Goal: Task Accomplishment & Management: Use online tool/utility

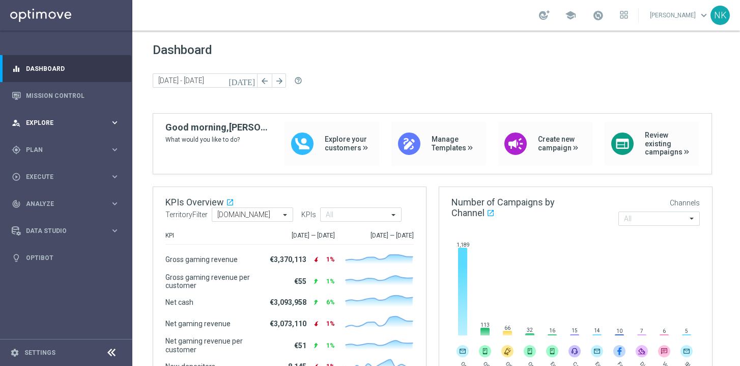
click at [55, 120] on span "Explore" at bounding box center [68, 123] width 84 height 6
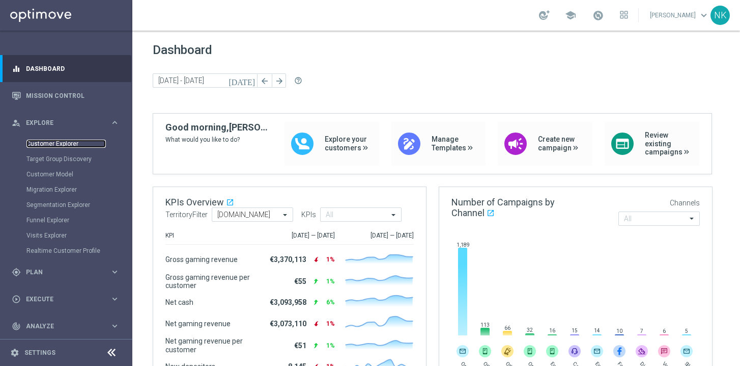
click at [67, 144] on link "Customer Explorer" at bounding box center [65, 143] width 79 height 8
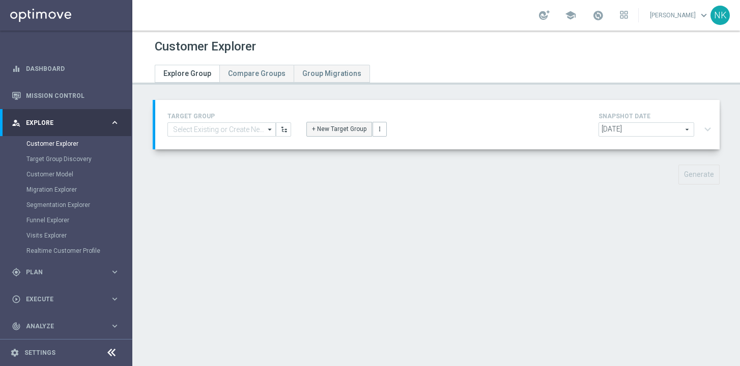
click at [335, 126] on button "+ New Target Group" at bounding box center [339, 129] width 66 height 14
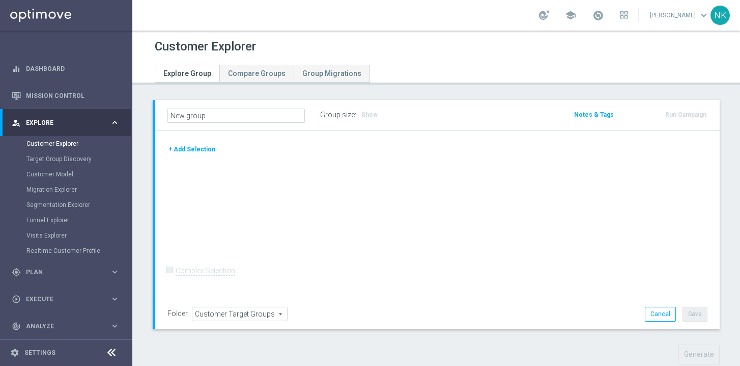
click at [190, 154] on button "+ Add Selection" at bounding box center [191, 149] width 49 height 11
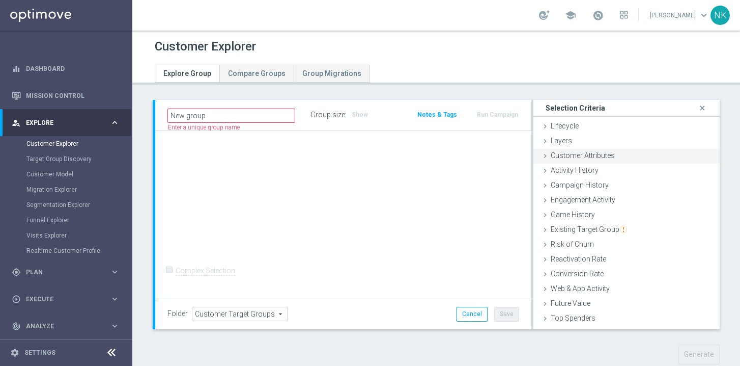
click at [569, 154] on span "Customer Attributes" at bounding box center [583, 155] width 64 height 8
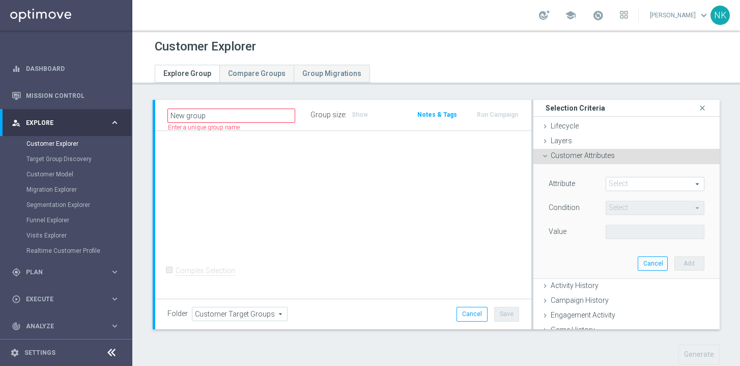
click at [623, 181] on span at bounding box center [655, 183] width 98 height 13
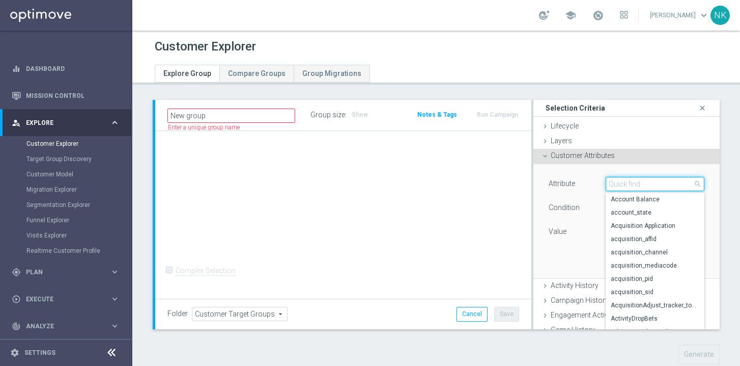
click at [623, 181] on input "search" at bounding box center [655, 184] width 99 height 14
type input "terr"
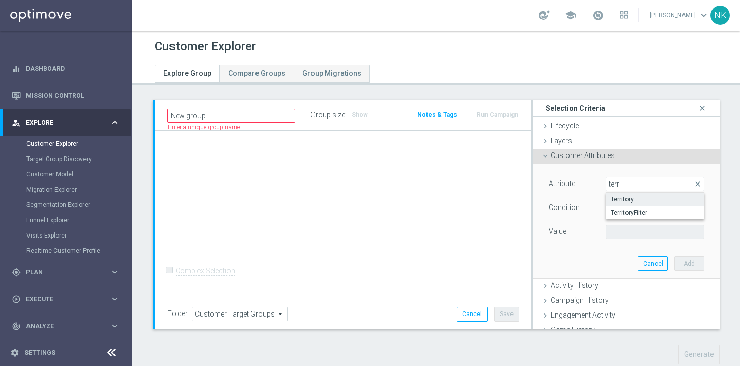
click at [623, 198] on span "Territory" at bounding box center [655, 199] width 89 height 8
type input "Territory"
type input "Equals"
click at [627, 232] on span at bounding box center [655, 231] width 98 height 13
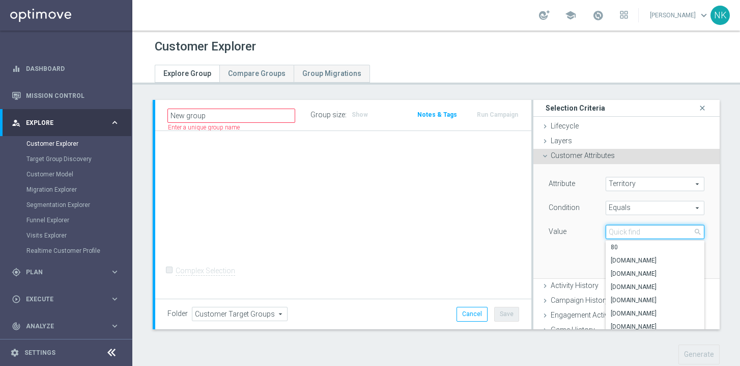
click at [627, 232] on input "search" at bounding box center [655, 232] width 99 height 14
type input ".[DOMAIN_NAME]"
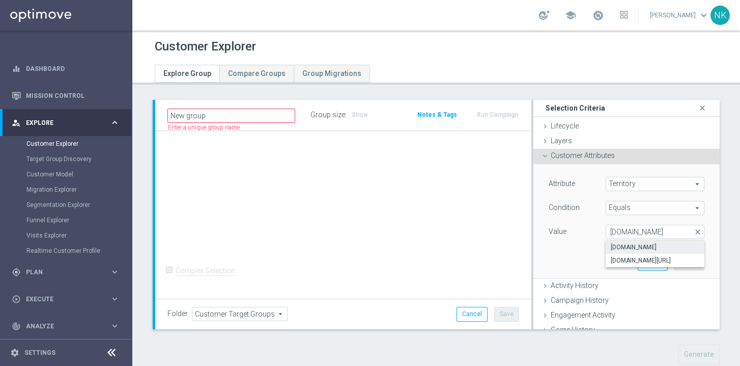
click at [628, 245] on span "[DOMAIN_NAME]" at bounding box center [655, 247] width 89 height 8
type input "[DOMAIN_NAME]"
click at [675, 263] on button "Add" at bounding box center [690, 263] width 30 height 14
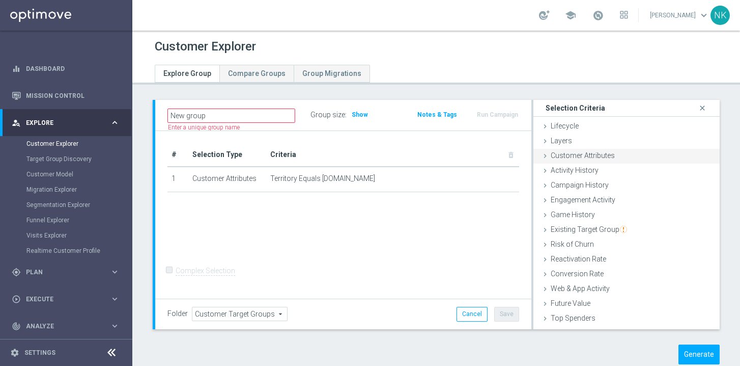
click at [561, 156] on span "Customer Attributes" at bounding box center [583, 155] width 64 height 8
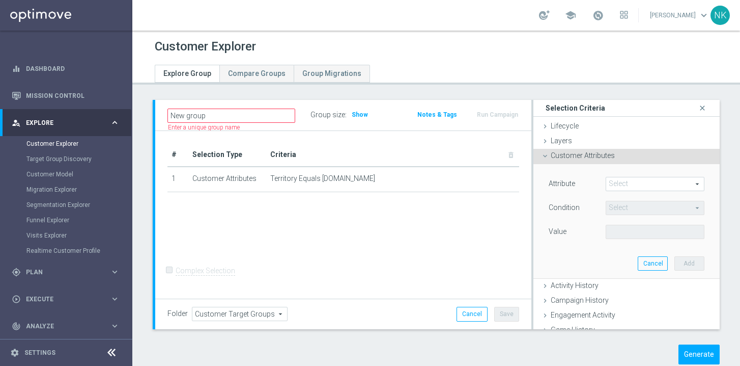
click at [637, 179] on span at bounding box center [655, 183] width 98 height 13
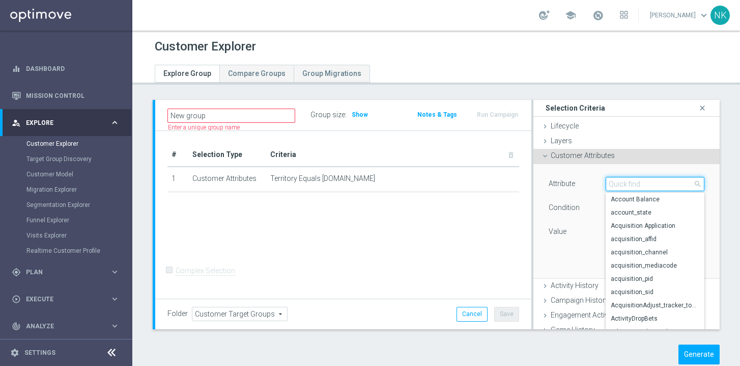
click at [637, 179] on input "search" at bounding box center [655, 184] width 99 height 14
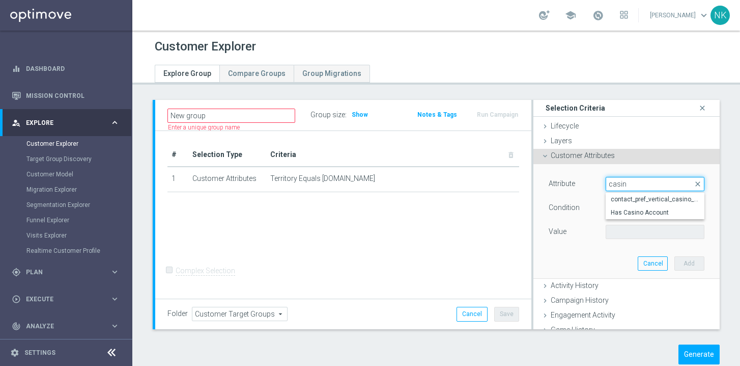
type input "casino"
click at [628, 214] on span "Has Casino Account" at bounding box center [655, 212] width 89 height 8
type input "Has Casino Account"
type input "Equals"
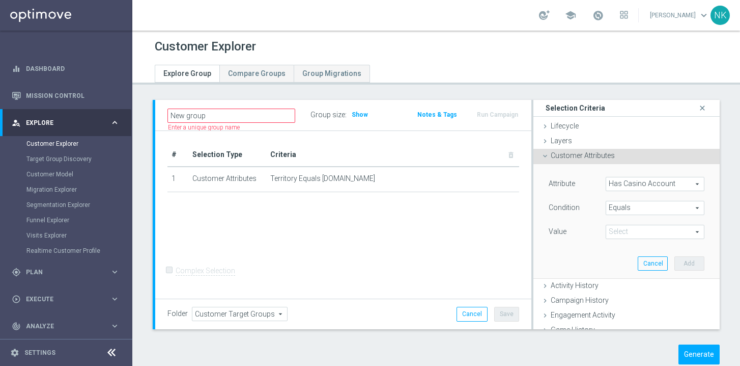
click at [624, 239] on div "Value Select arrow_drop_down search" at bounding box center [626, 233] width 171 height 16
click at [625, 234] on span at bounding box center [655, 231] width 98 height 13
click at [613, 272] on span "Y" at bounding box center [655, 273] width 89 height 8
type input "Y"
click at [677, 265] on button "Add" at bounding box center [690, 263] width 30 height 14
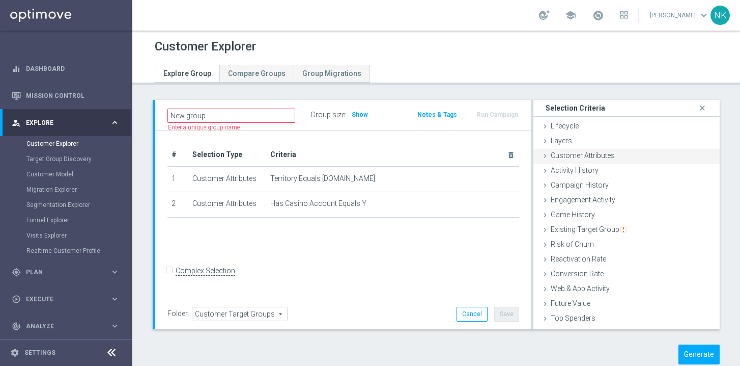
click at [568, 154] on span "Customer Attributes" at bounding box center [583, 155] width 64 height 8
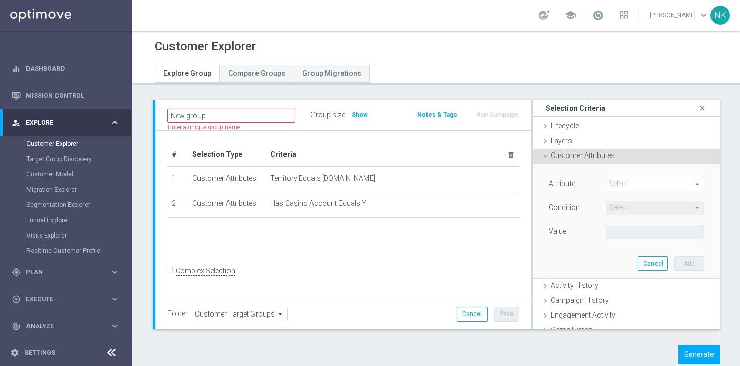
click at [635, 181] on span at bounding box center [655, 183] width 98 height 13
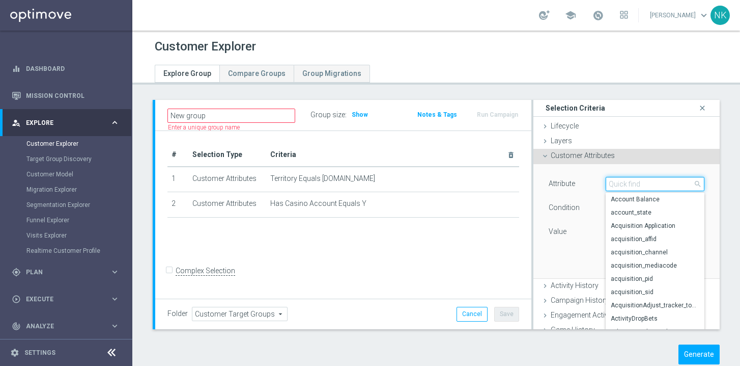
click at [635, 181] on input "search" at bounding box center [655, 184] width 99 height 14
type input "reg"
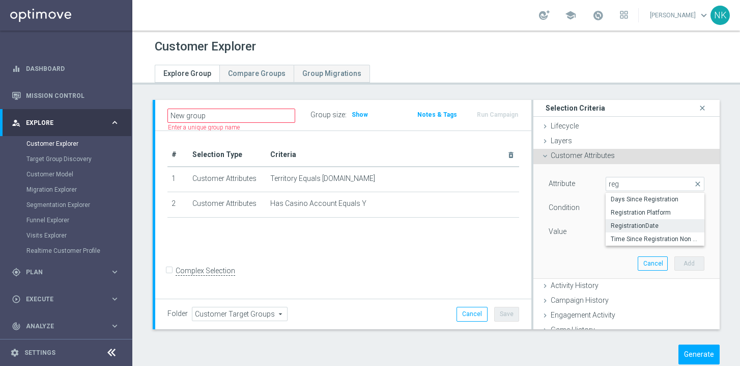
click at [638, 227] on span "RegistrationDate" at bounding box center [655, 225] width 89 height 8
type input "RegistrationDate"
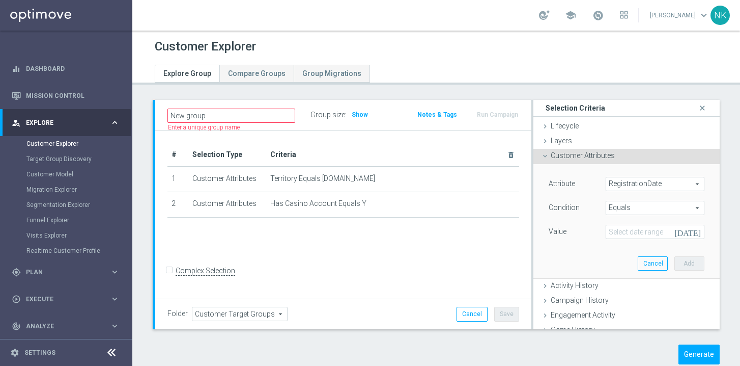
click at [649, 202] on span "Equals" at bounding box center [655, 207] width 98 height 13
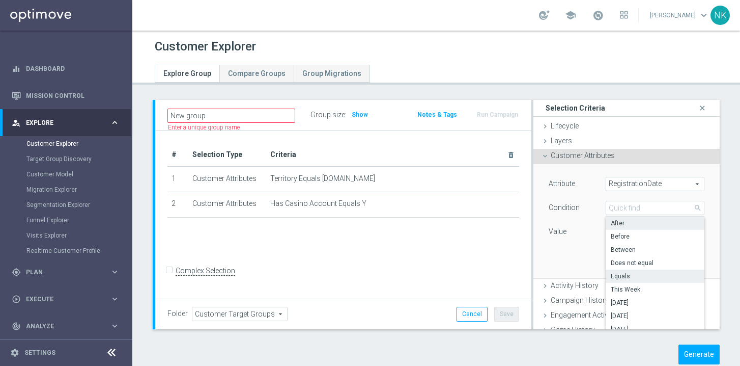
click at [628, 218] on label "After" at bounding box center [655, 222] width 99 height 13
type input "After"
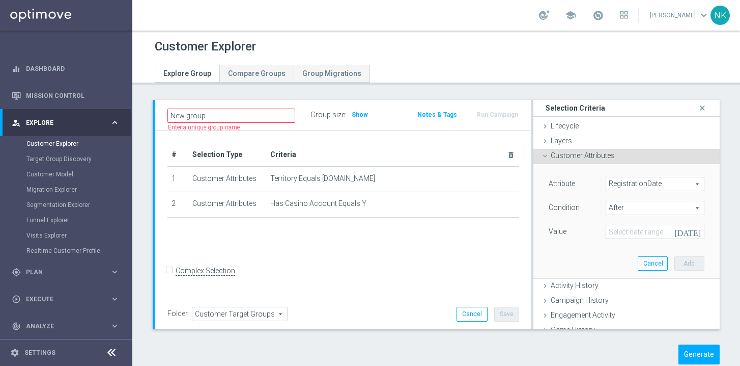
click at [682, 232] on icon "[DATE]" at bounding box center [690, 230] width 30 height 11
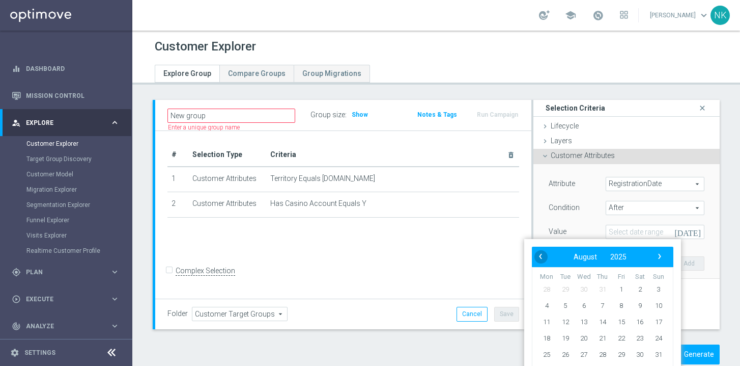
click at [541, 255] on span "‹" at bounding box center [540, 255] width 13 height 13
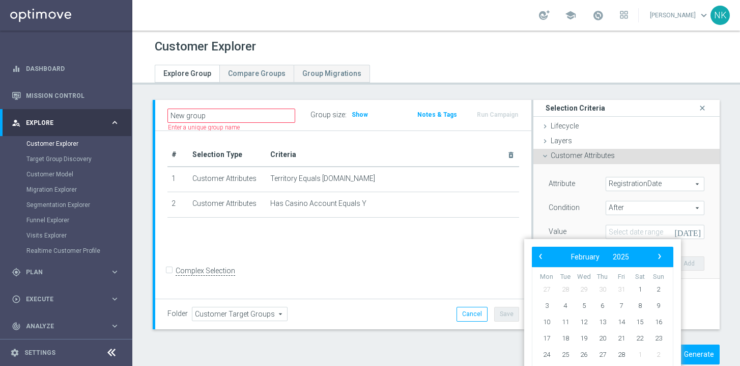
click at [541, 255] on span "‹" at bounding box center [540, 255] width 13 height 13
click at [587, 284] on span "1" at bounding box center [584, 289] width 16 height 16
type input "[DATE]"
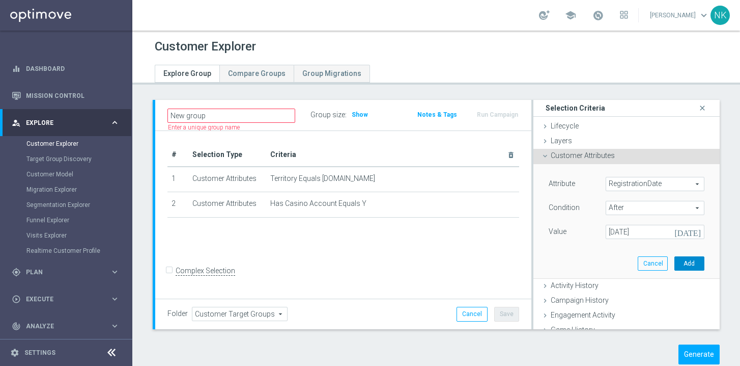
click at [680, 259] on button "Add" at bounding box center [690, 263] width 30 height 14
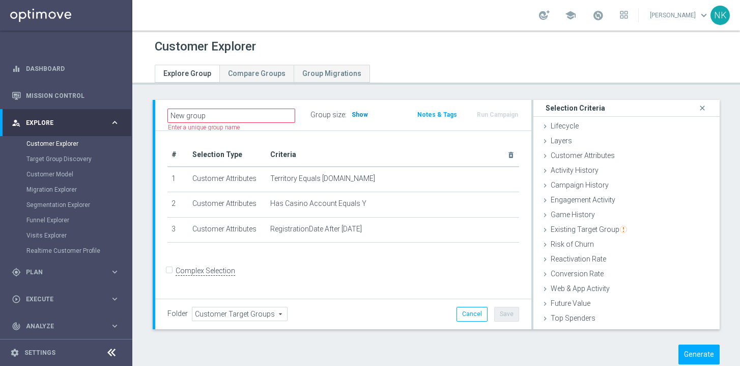
click at [354, 113] on span "Show" at bounding box center [360, 114] width 16 height 7
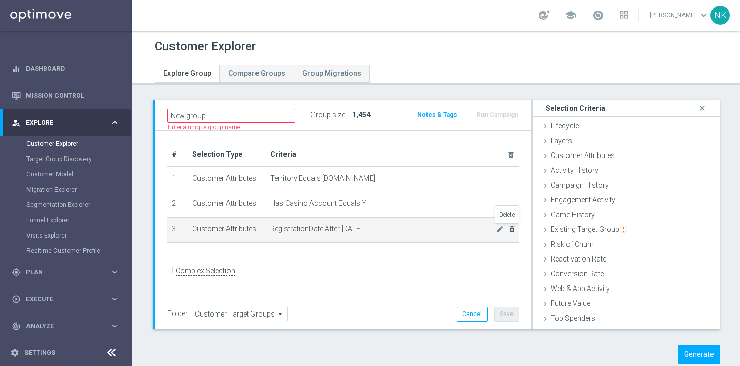
click at [508, 229] on icon "delete_forever" at bounding box center [512, 229] width 8 height 8
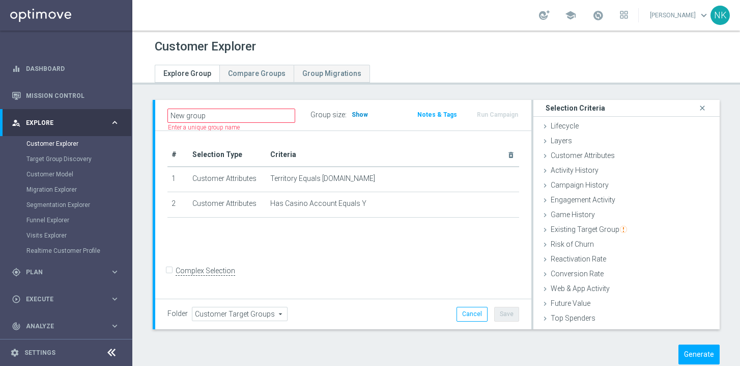
click at [358, 114] on span "Show" at bounding box center [360, 114] width 16 height 7
click at [562, 154] on span "Customer Attributes" at bounding box center [583, 155] width 64 height 8
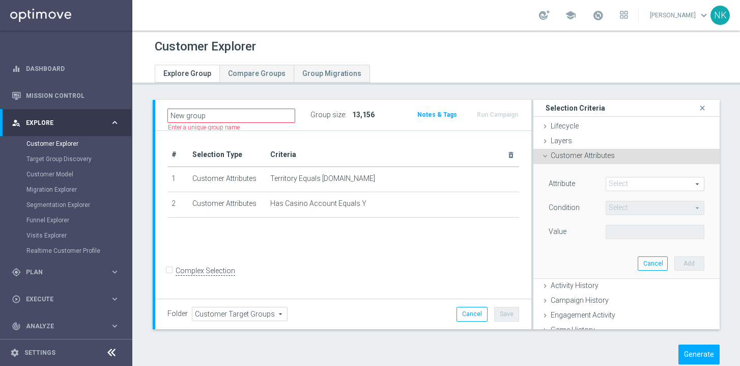
click at [565, 161] on div "Customer Attributes done selection saved" at bounding box center [627, 156] width 186 height 15
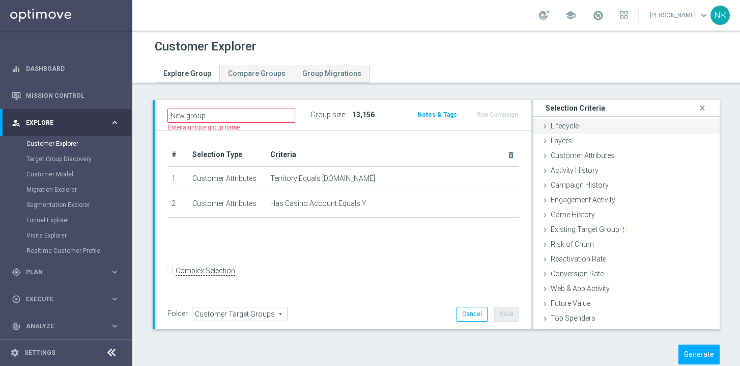
click at [556, 129] on span "Lifecycle" at bounding box center [565, 126] width 28 height 8
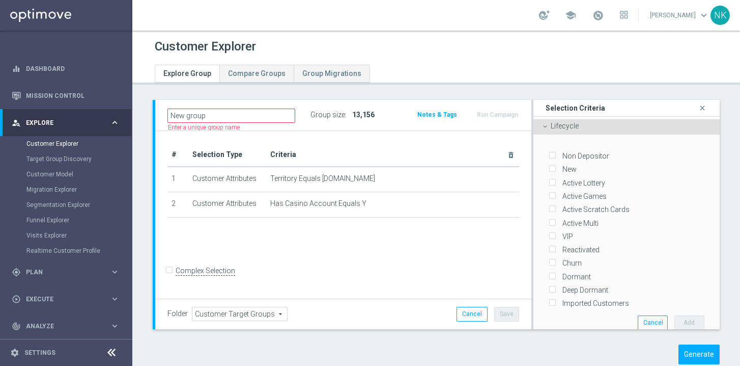
click at [549, 185] on input "Active Lottery" at bounding box center [552, 182] width 7 height 7
checkbox input "true"
click at [676, 317] on button "Add" at bounding box center [690, 322] width 30 height 14
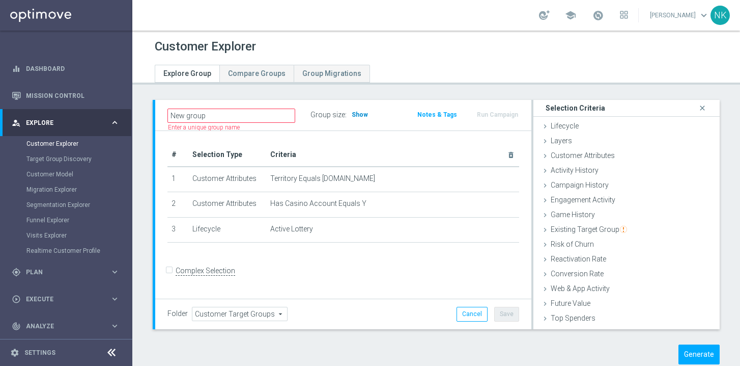
click at [357, 113] on span "Show" at bounding box center [360, 114] width 16 height 7
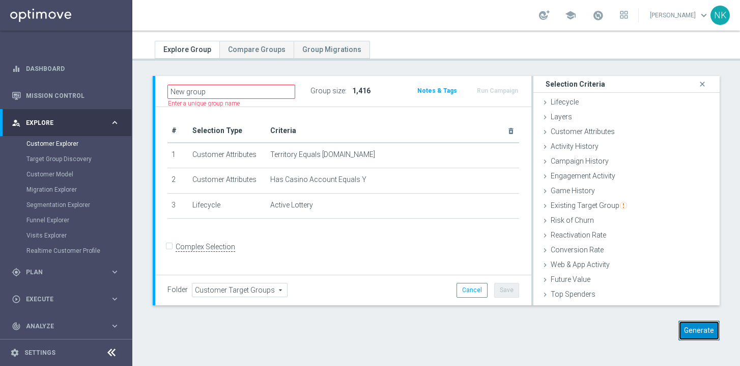
click at [696, 326] on button "Generate" at bounding box center [699, 330] width 41 height 20
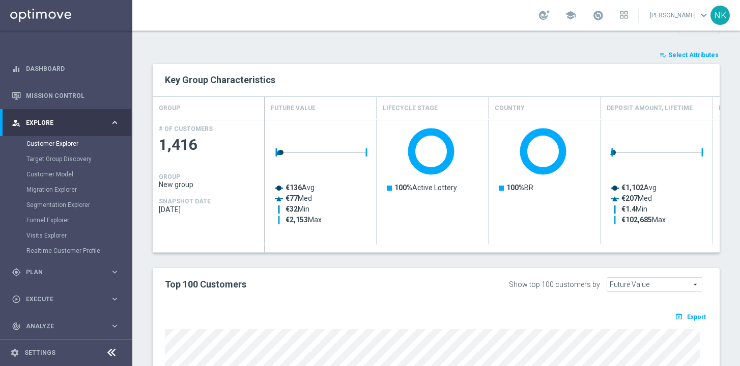
scroll to position [0, 0]
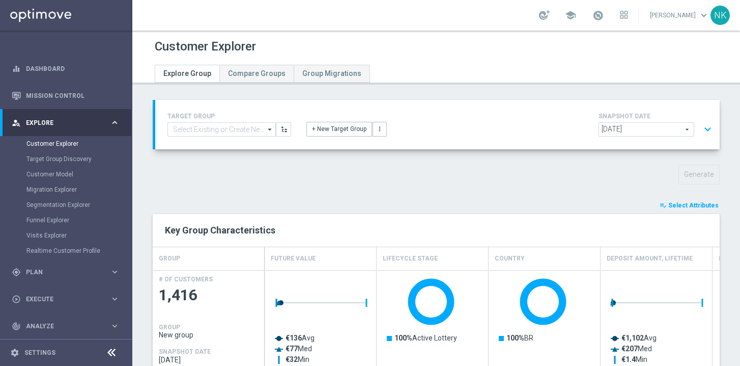
click at [480, 200] on div "playlist_add_check Select Attributes" at bounding box center [436, 205] width 582 height 11
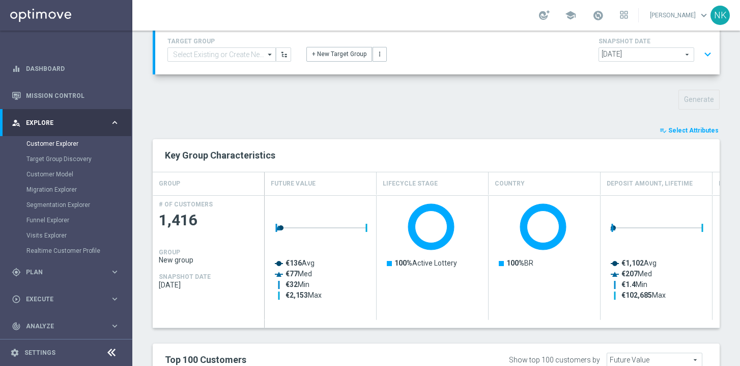
scroll to position [75, 0]
click at [678, 126] on span "Select Attributes" at bounding box center [693, 129] width 50 height 7
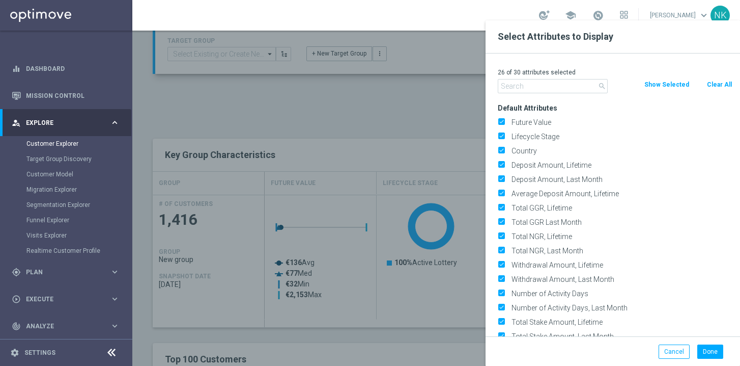
click at [716, 86] on button "Clear All" at bounding box center [719, 84] width 27 height 11
checkbox input "false"
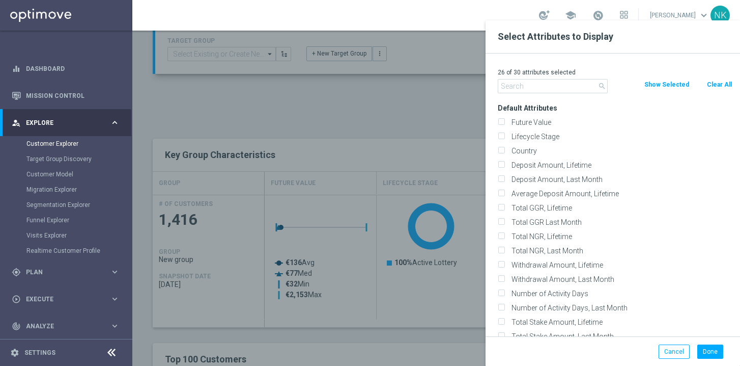
checkbox input "false"
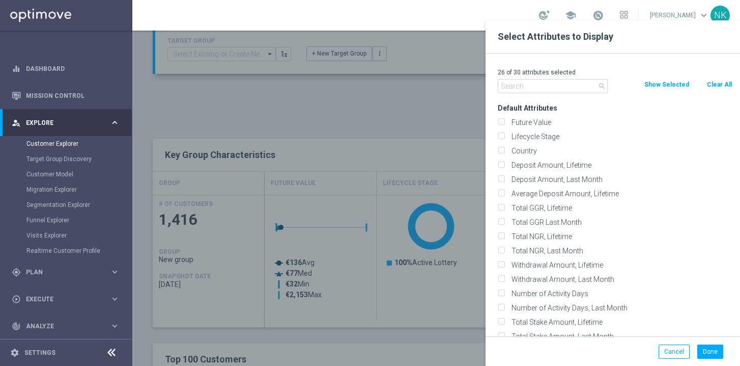
checkbox input "false"
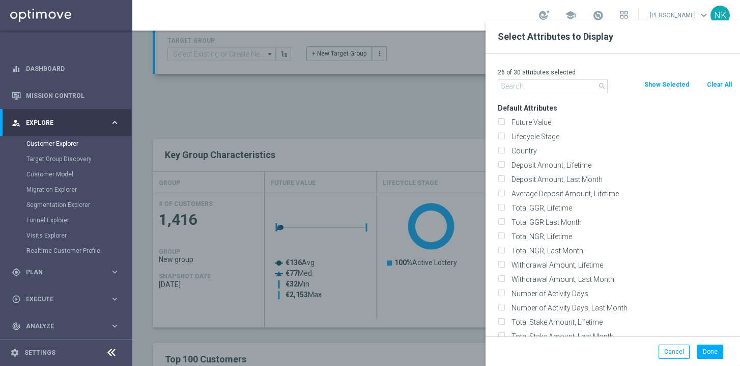
checkbox input "false"
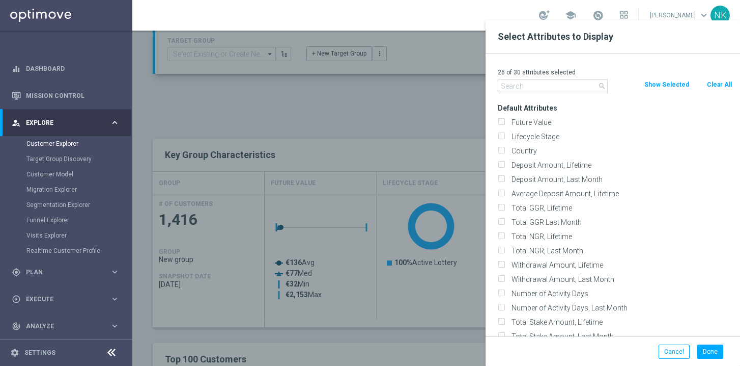
checkbox input "false"
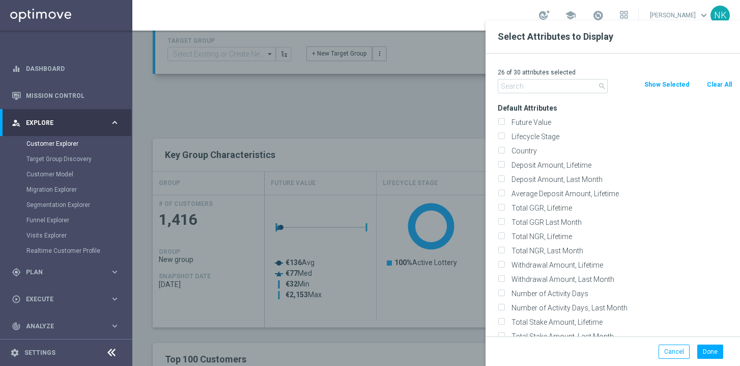
checkbox input "false"
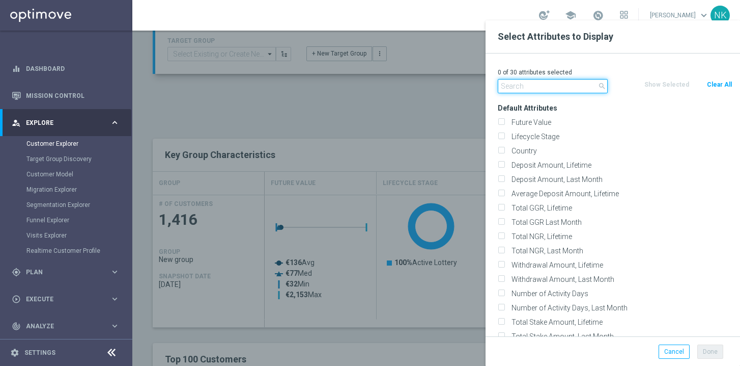
click at [551, 84] on input "text" at bounding box center [553, 86] width 110 height 14
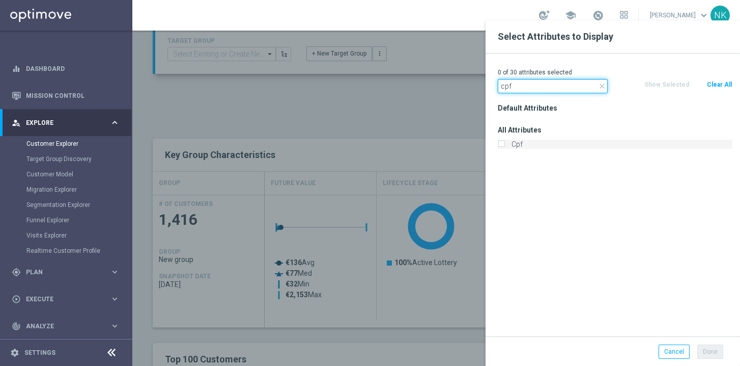
type input "cpf"
click at [508, 144] on label "Cpf" at bounding box center [620, 143] width 225 height 9
click at [505, 144] on input "Cpf" at bounding box center [501, 145] width 7 height 7
checkbox input "true"
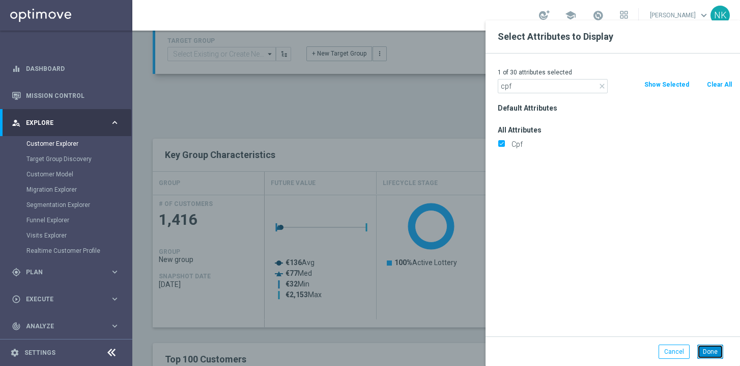
click at [713, 349] on button "Done" at bounding box center [710, 351] width 26 height 14
type input "Search"
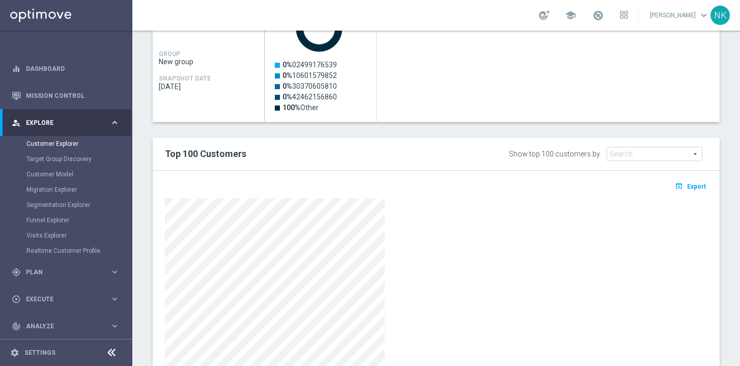
scroll to position [274, 0]
click at [692, 184] on span "Export" at bounding box center [696, 184] width 19 height 7
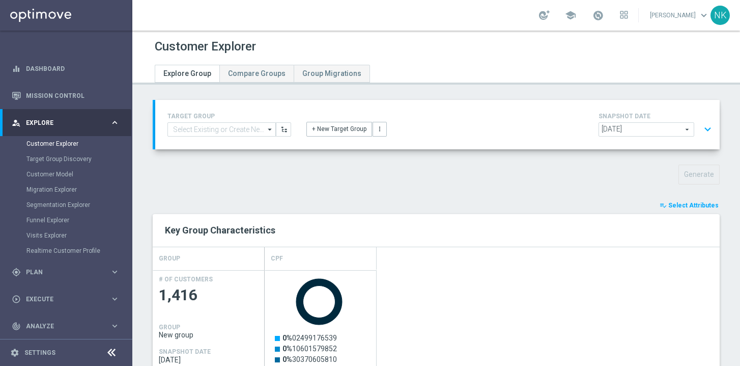
click at [706, 127] on button "expand_more" at bounding box center [708, 129] width 15 height 19
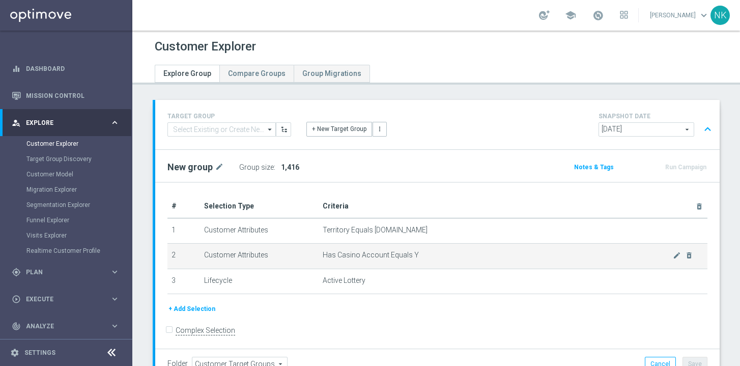
scroll to position [1, 0]
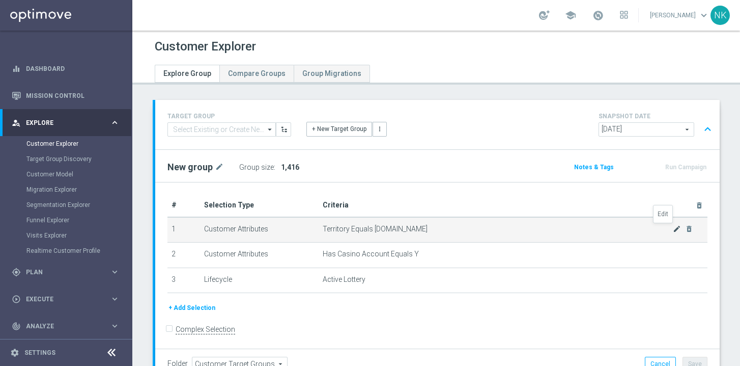
click at [673, 228] on icon "mode_edit" at bounding box center [677, 229] width 8 height 8
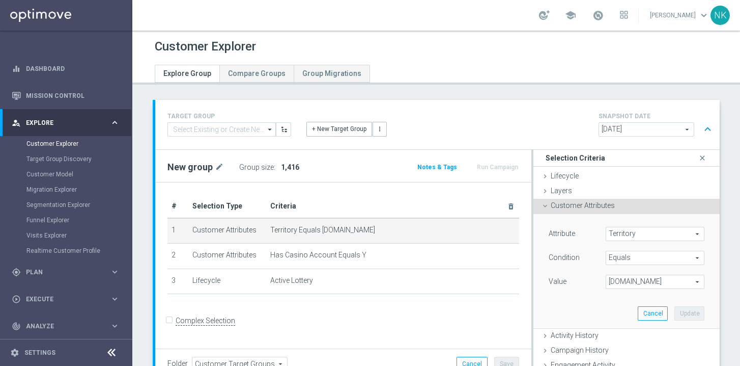
click at [653, 282] on span "[DOMAIN_NAME]" at bounding box center [655, 281] width 98 height 13
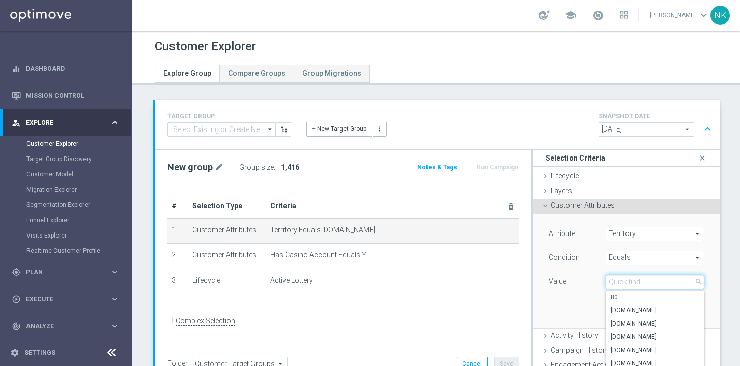
click at [628, 280] on input "search" at bounding box center [655, 281] width 99 height 14
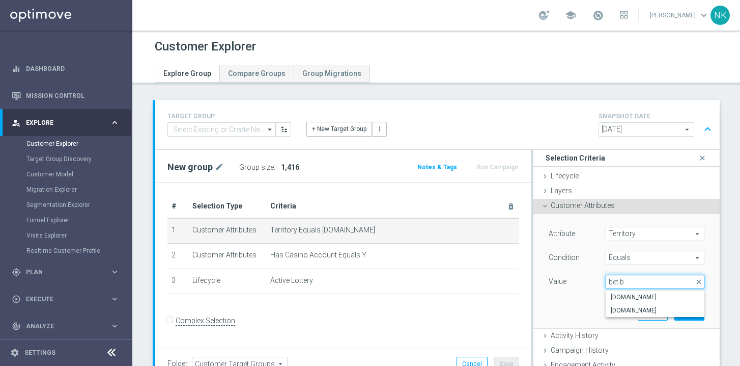
type input "[DOMAIN_NAME]"
click at [631, 297] on span "[DOMAIN_NAME]" at bounding box center [655, 297] width 89 height 8
type input "[DOMAIN_NAME]"
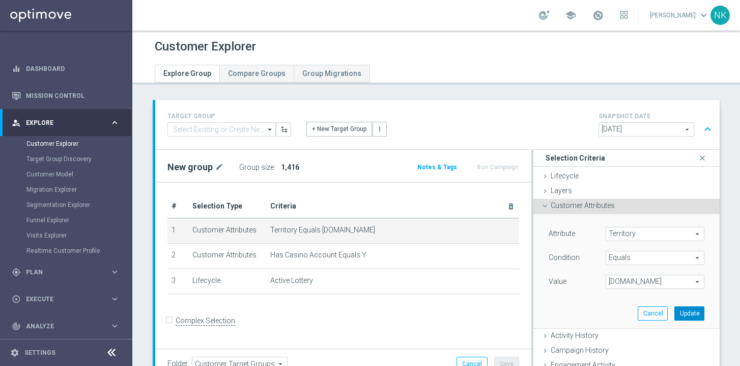
click at [675, 311] on button "Update" at bounding box center [690, 313] width 30 height 14
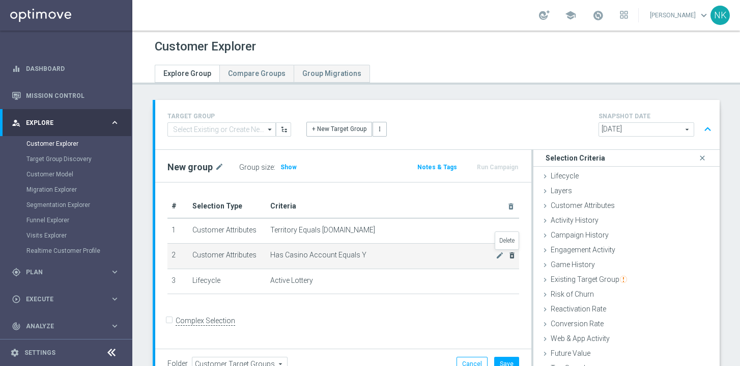
click at [509, 257] on icon "delete_forever" at bounding box center [512, 255] width 8 height 8
click at [496, 256] on icon "mode_edit" at bounding box center [500, 255] width 8 height 8
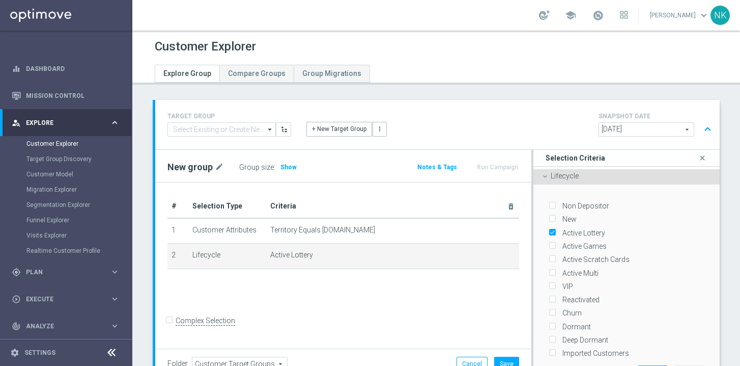
click at [549, 234] on input "Active Lottery" at bounding box center [552, 232] width 7 height 7
checkbox input "false"
click at [550, 245] on input "Active Games" at bounding box center [552, 246] width 7 height 7
checkbox input "true"
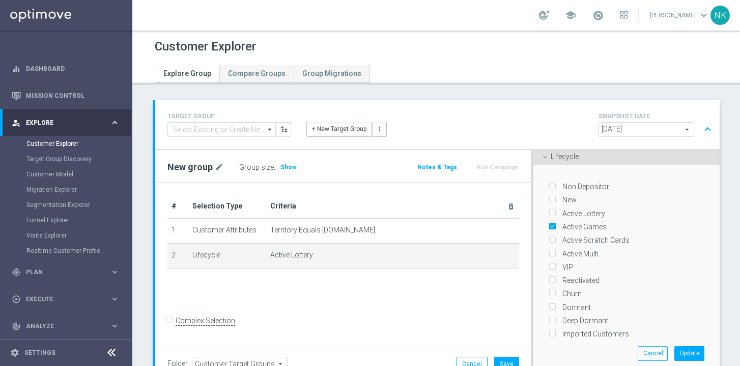
scroll to position [49, 0]
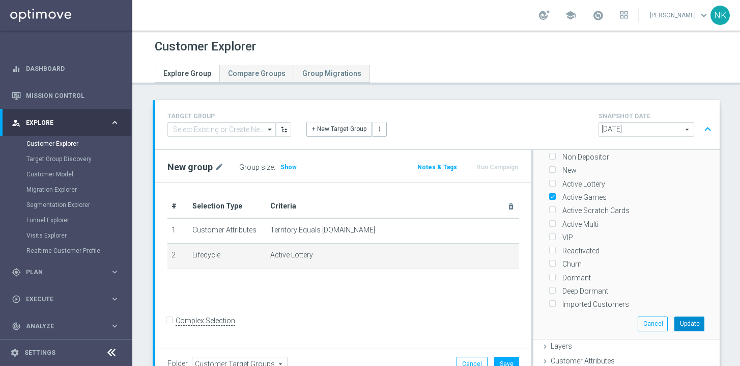
click at [677, 318] on button "Update" at bounding box center [690, 323] width 30 height 14
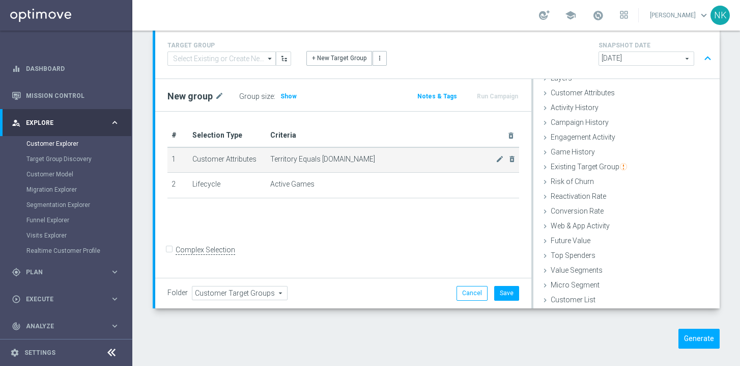
scroll to position [65, 0]
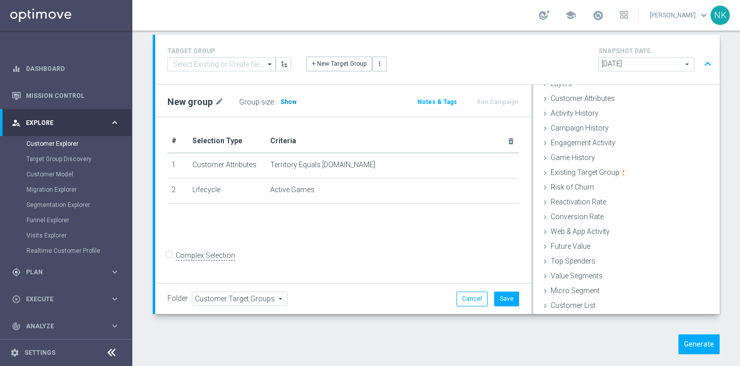
click at [289, 100] on span "Show" at bounding box center [289, 101] width 16 height 7
click at [685, 342] on button "Generate" at bounding box center [699, 344] width 41 height 20
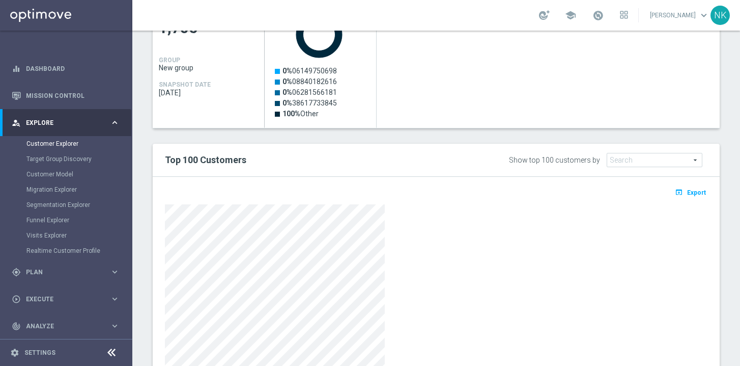
scroll to position [267, 0]
click at [689, 192] on span "Export" at bounding box center [696, 191] width 19 height 7
